Goal: Download file/media

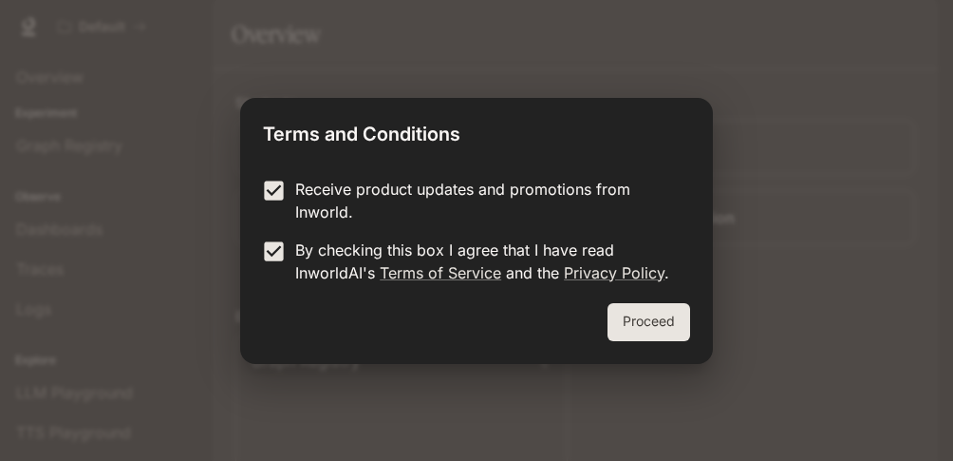
click at [647, 320] on button "Proceed" at bounding box center [649, 322] width 83 height 38
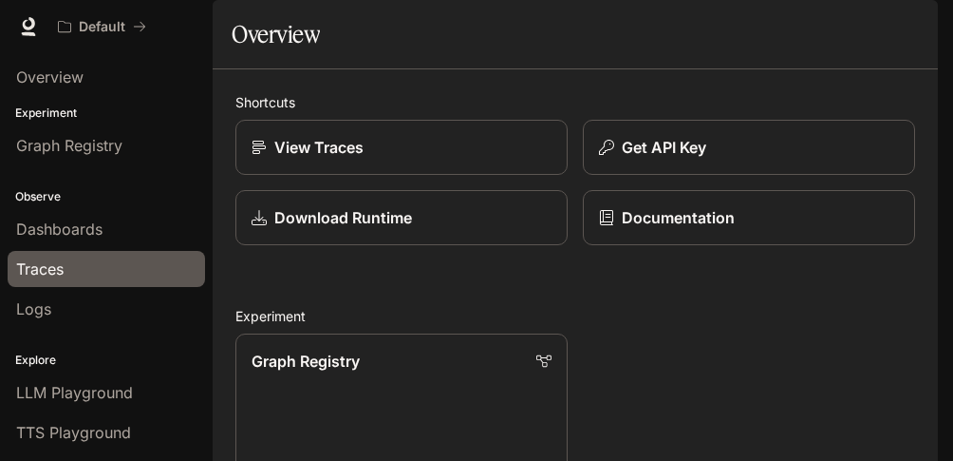
click at [95, 264] on div "Traces" at bounding box center [106, 268] width 180 height 23
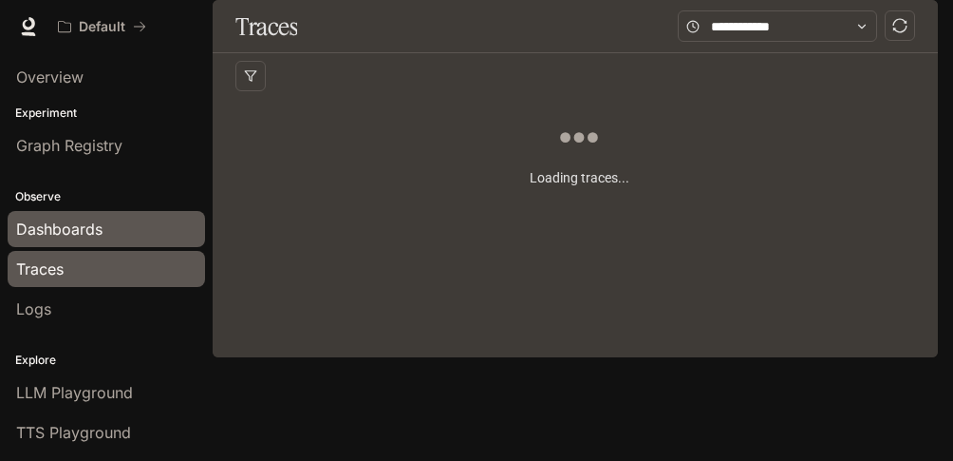
click at [84, 228] on span "Dashboards" at bounding box center [59, 228] width 86 height 23
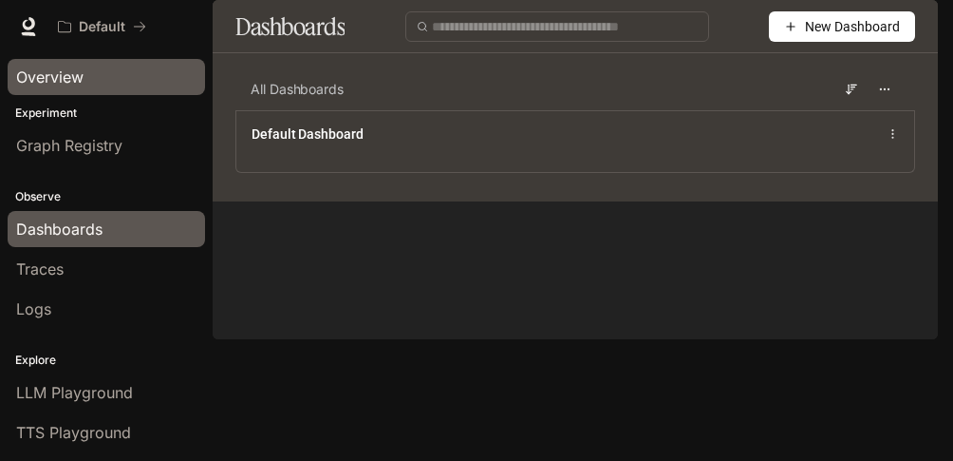
click at [56, 75] on span "Overview" at bounding box center [49, 77] width 67 height 23
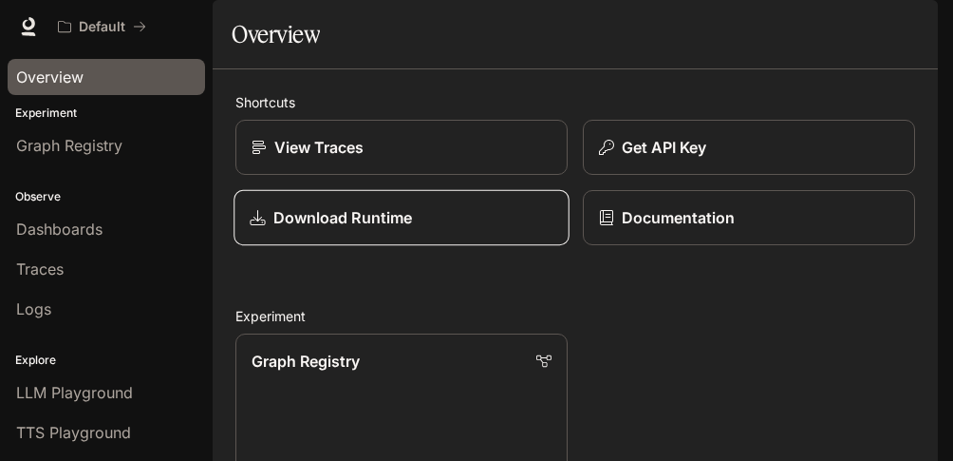
click at [417, 229] on div "Download Runtime" at bounding box center [401, 217] width 303 height 23
